Goal: Book appointment/travel/reservation

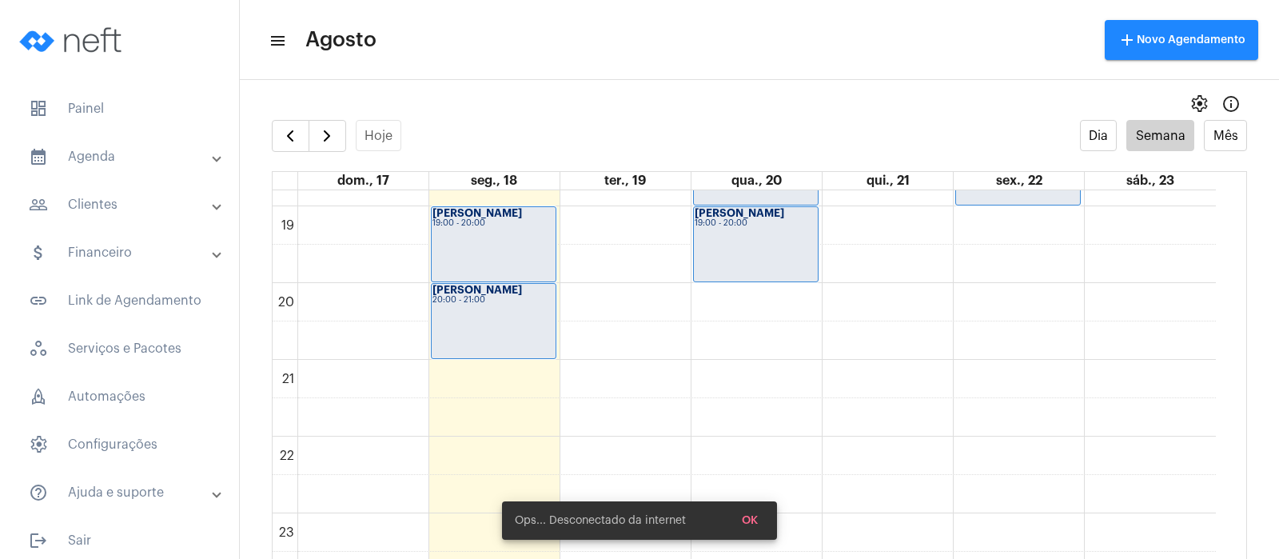
scroll to position [1142, 0]
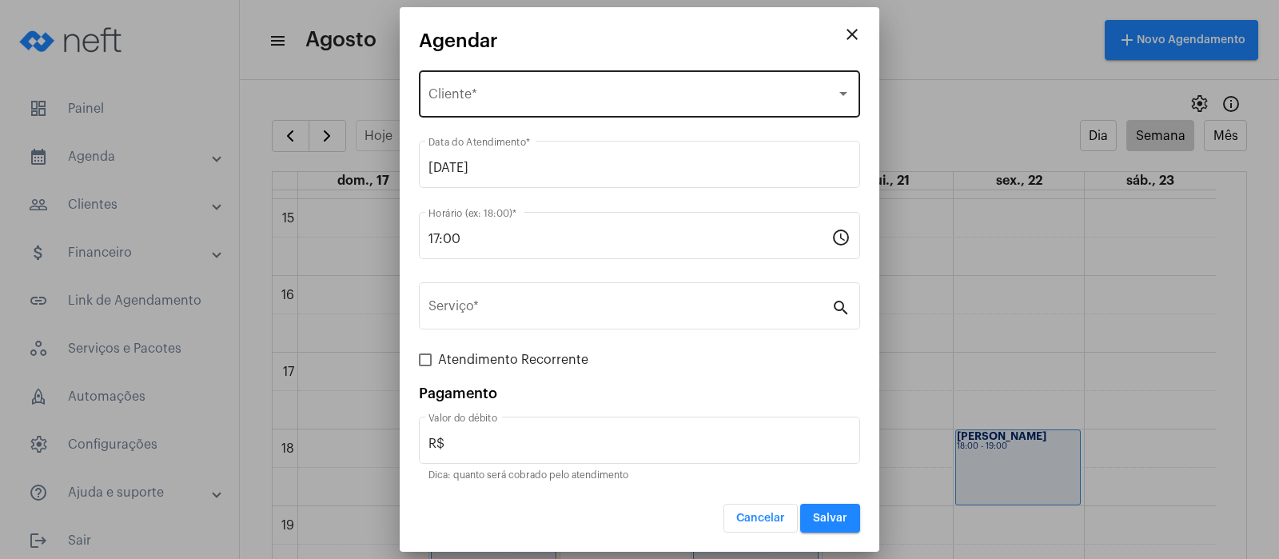
click at [535, 98] on span "Selecione o Cliente" at bounding box center [632, 97] width 408 height 14
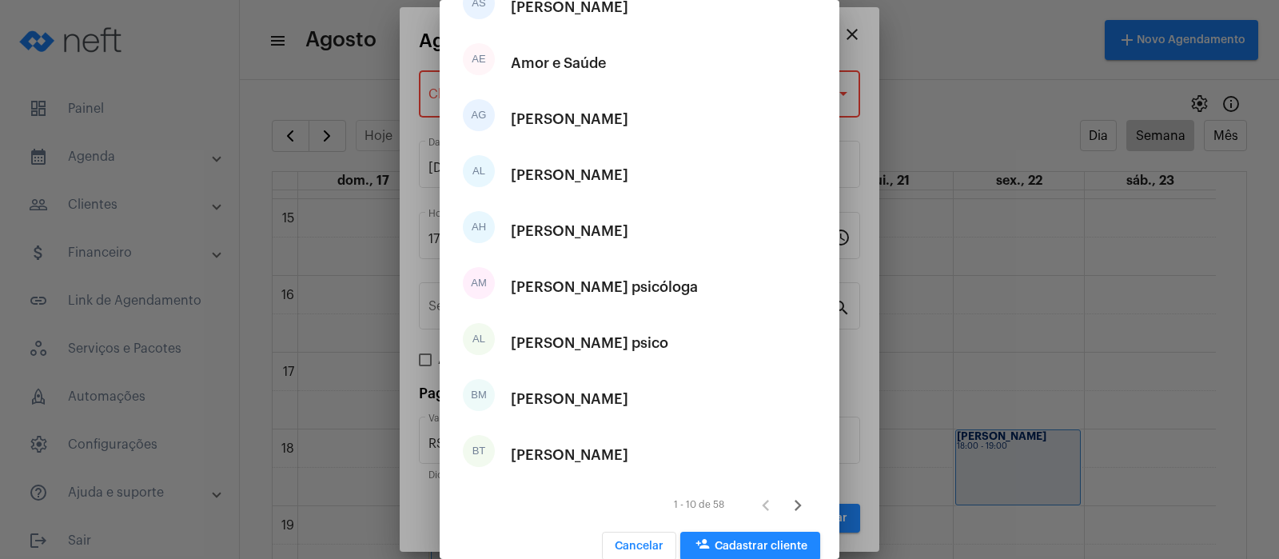
scroll to position [160, 0]
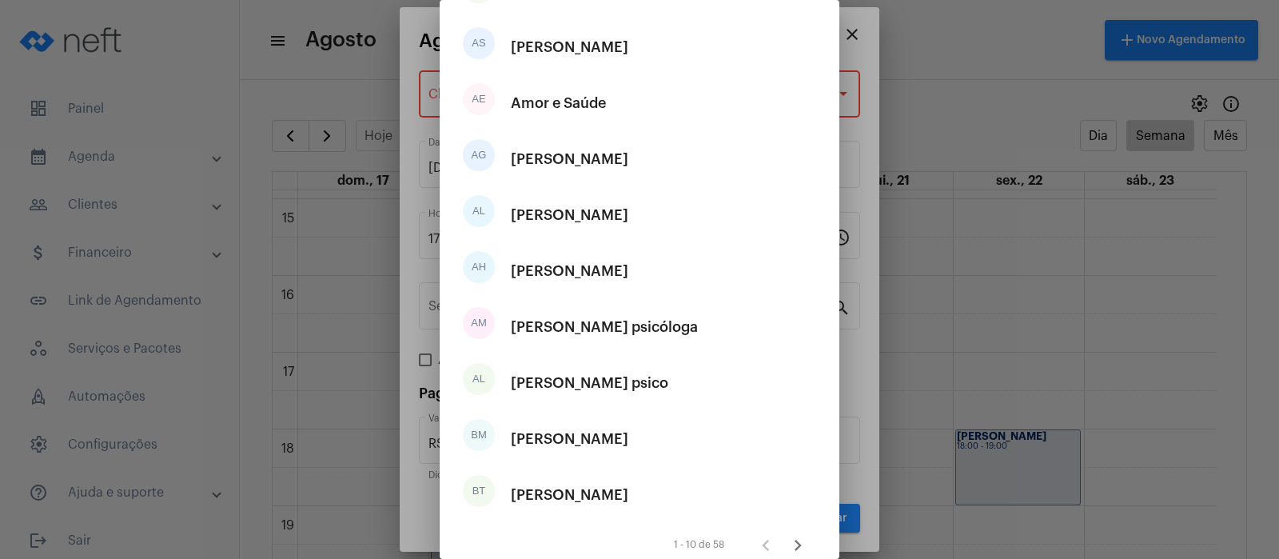
click at [939, 30] on div at bounding box center [639, 279] width 1279 height 559
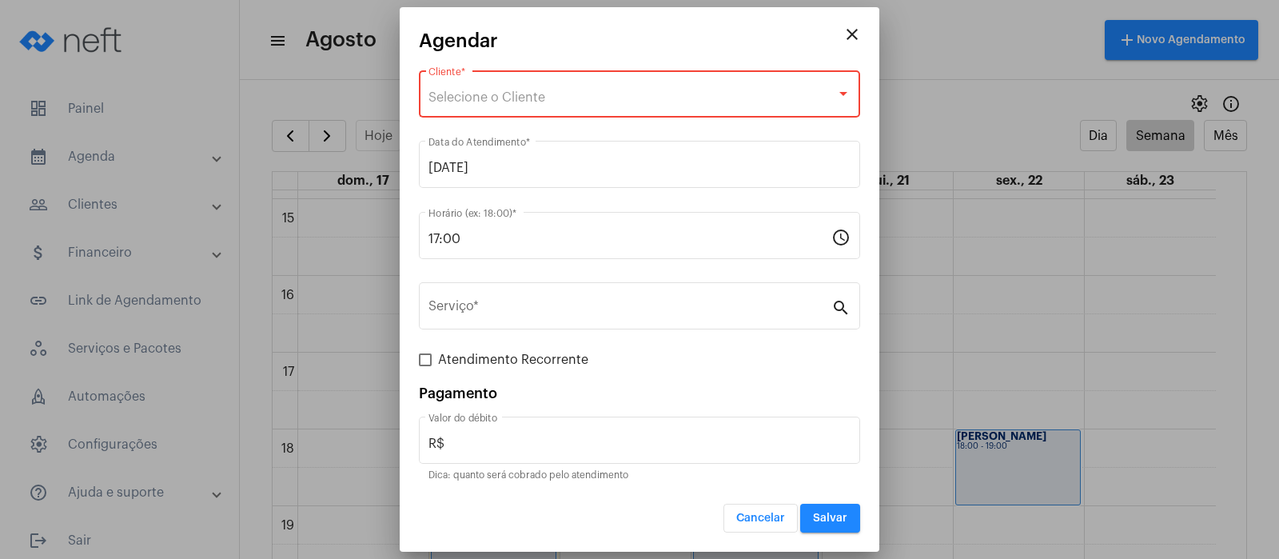
click at [575, 97] on div "Selecione o Cliente" at bounding box center [632, 97] width 408 height 14
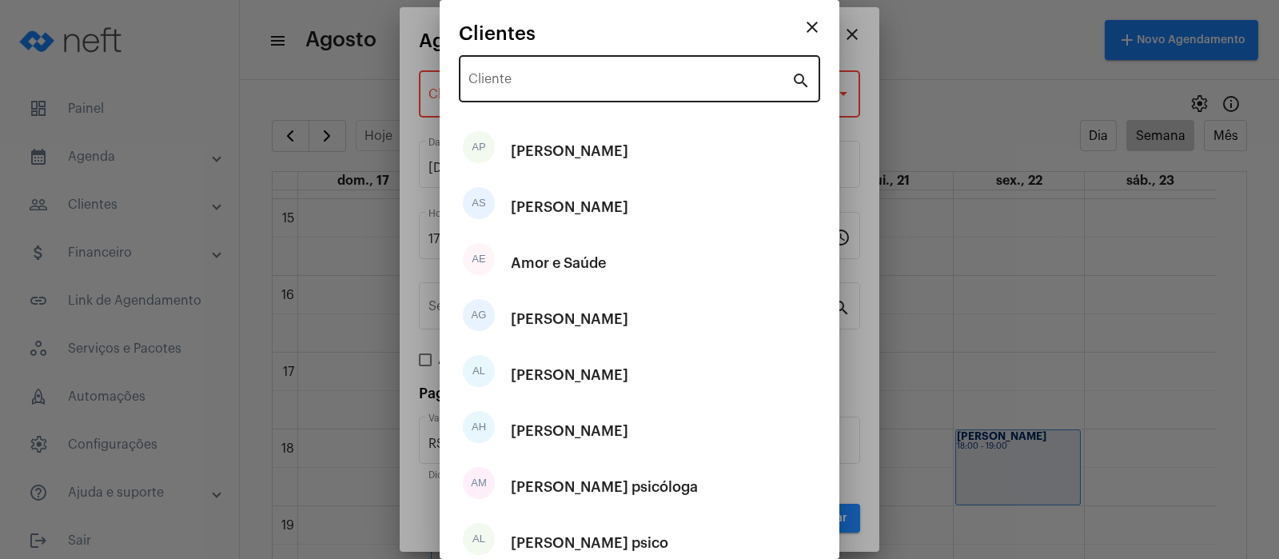
click at [579, 90] on div "Cliente" at bounding box center [629, 77] width 323 height 50
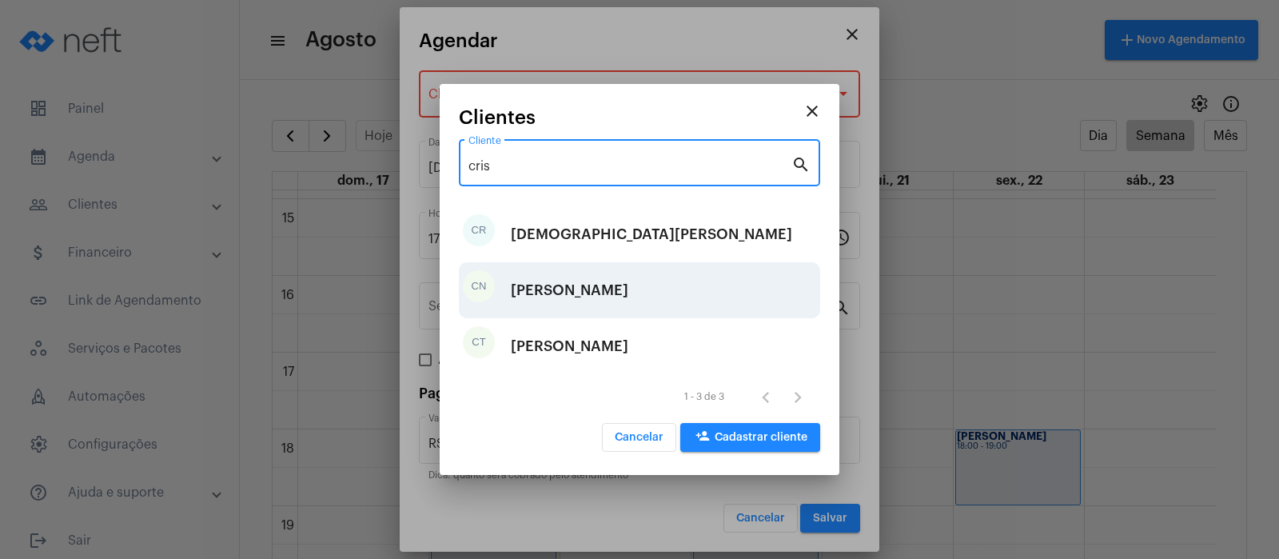
type input "cris"
click at [626, 275] on div "[PERSON_NAME]" at bounding box center [569, 290] width 117 height 48
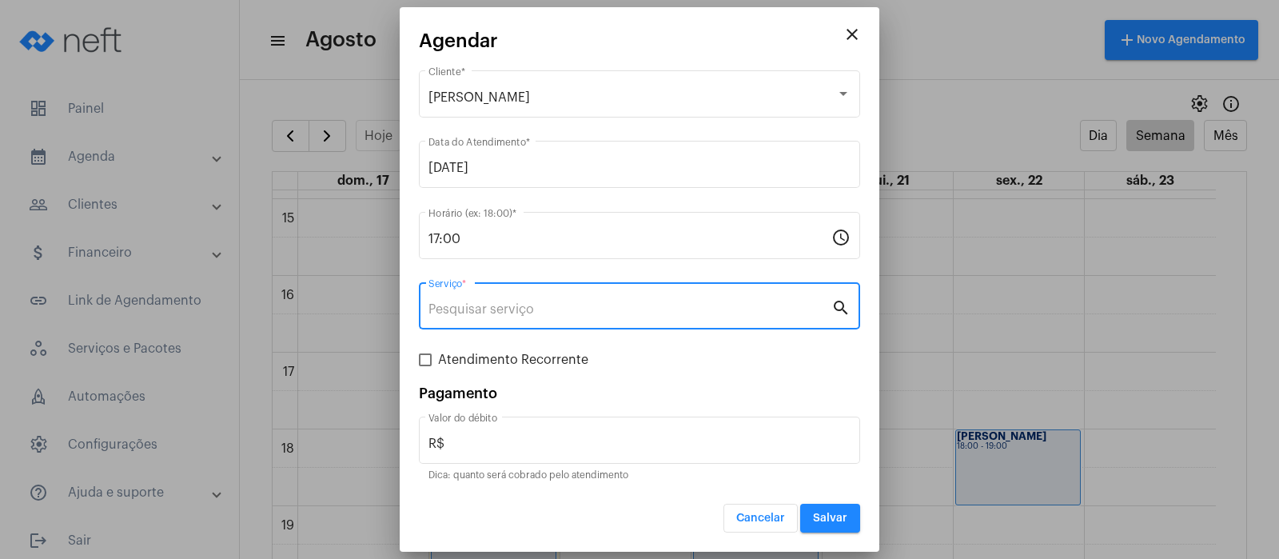
click at [576, 306] on input "Serviço *" at bounding box center [629, 309] width 403 height 14
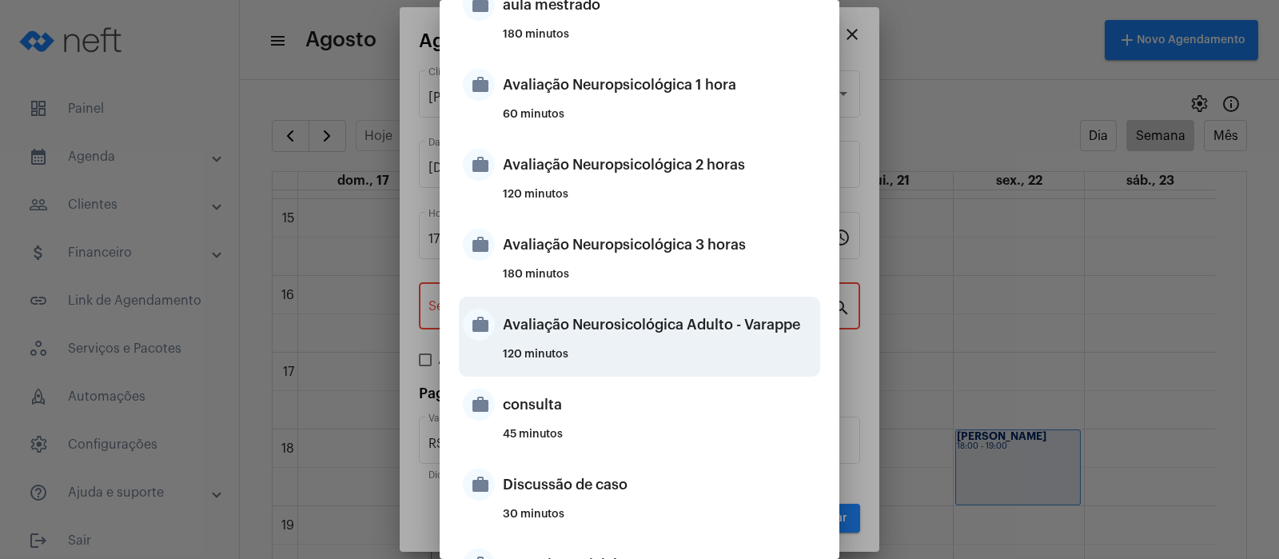
scroll to position [400, 0]
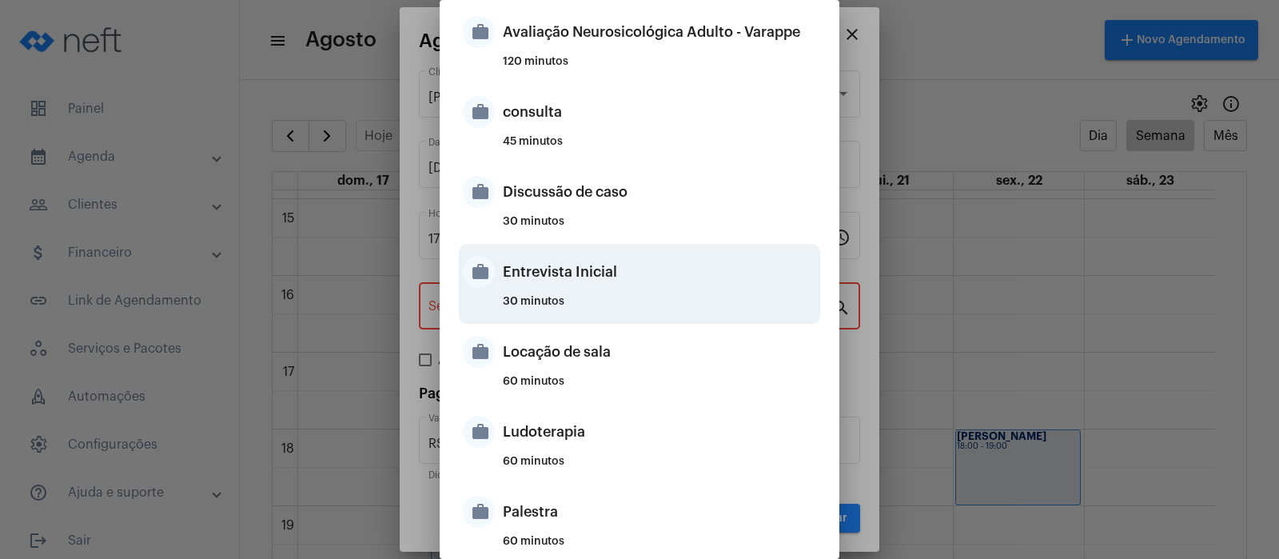
click at [547, 278] on div "Entrevista Inicial" at bounding box center [659, 272] width 313 height 48
type input "Entrevista Inicial"
type input "R$ 0"
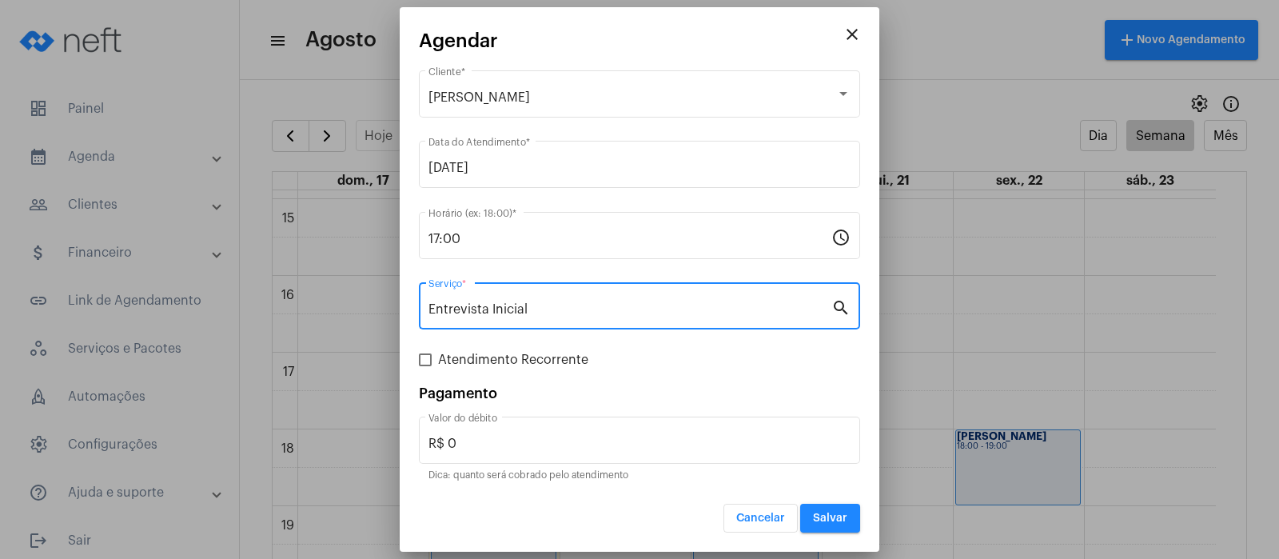
click at [834, 523] on button "Salvar" at bounding box center [830, 517] width 60 height 29
